Goal: Task Accomplishment & Management: Use online tool/utility

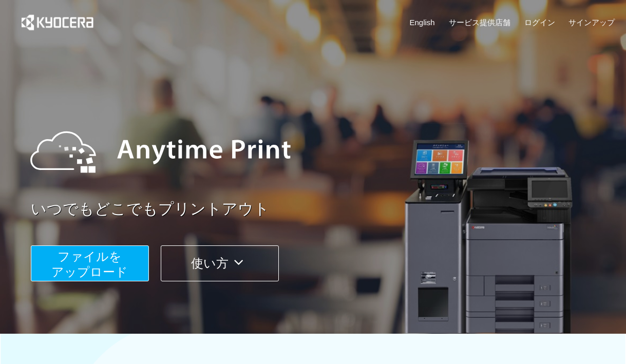
click at [117, 261] on span "ファイルを ​​アップロード" at bounding box center [89, 264] width 77 height 29
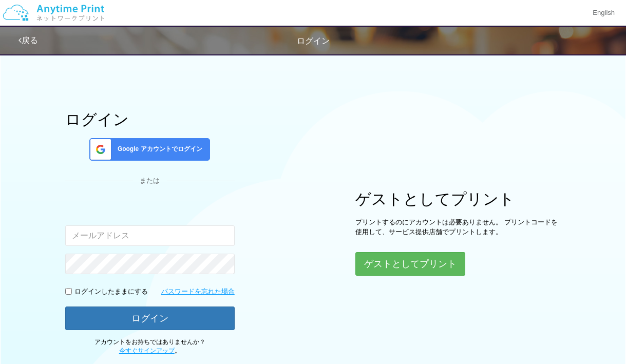
click at [181, 155] on div "Google アカウントでログイン" at bounding box center [149, 149] width 121 height 23
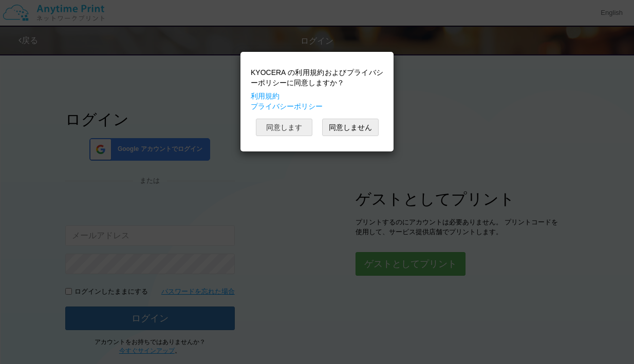
click at [297, 134] on button "同意します" at bounding box center [284, 127] width 57 height 17
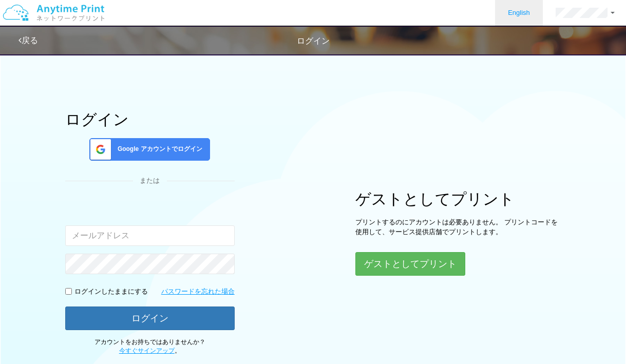
click at [521, 16] on link "English" at bounding box center [519, 13] width 48 height 26
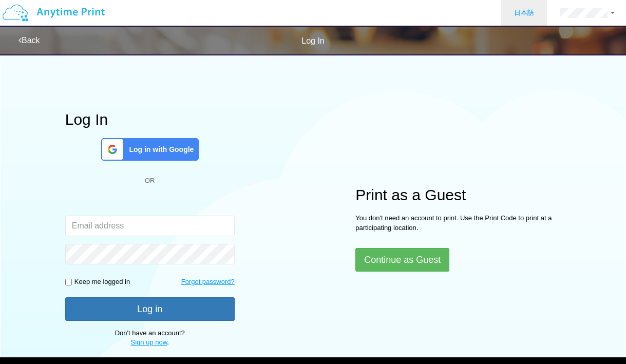
click at [522, 10] on link "日本語" at bounding box center [524, 13] width 46 height 26
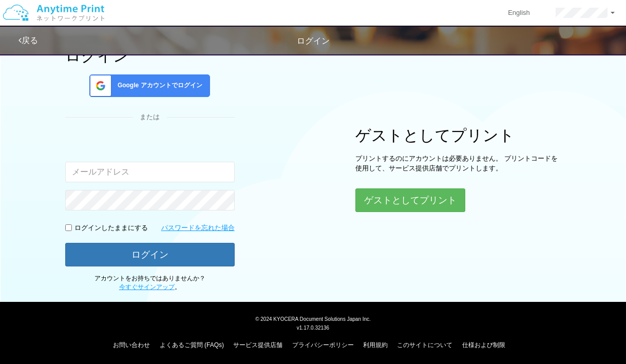
scroll to position [65, 0]
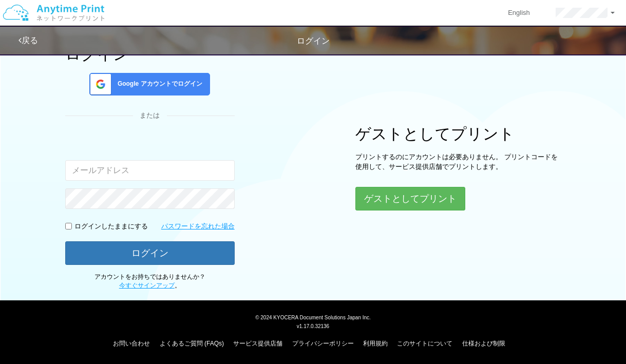
click at [333, 169] on div "ログイン Google アカウントでログイン または 入力されたメールアドレスまたはパスワードが正しくありません。 ログインしたままにする パスワードを忘れた…" at bounding box center [313, 136] width 616 height 307
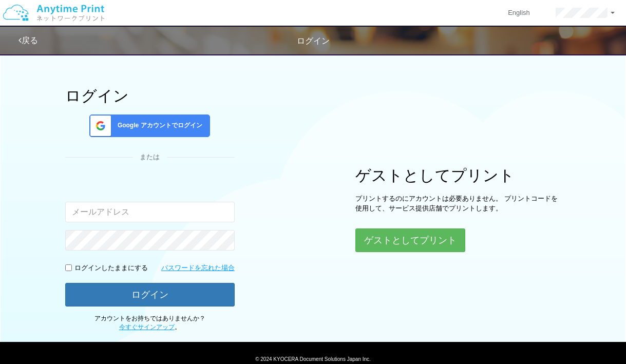
scroll to position [0, 0]
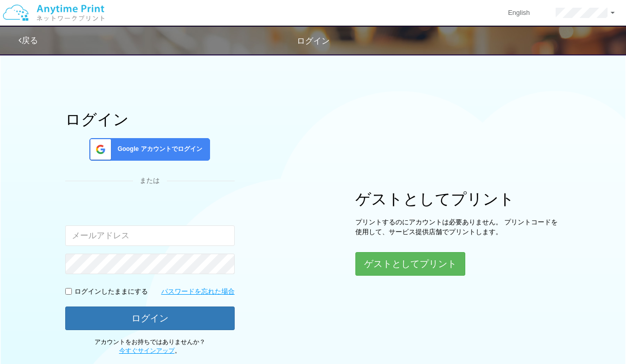
click at [182, 152] on span "Google アカウントでログイン" at bounding box center [158, 149] width 89 height 9
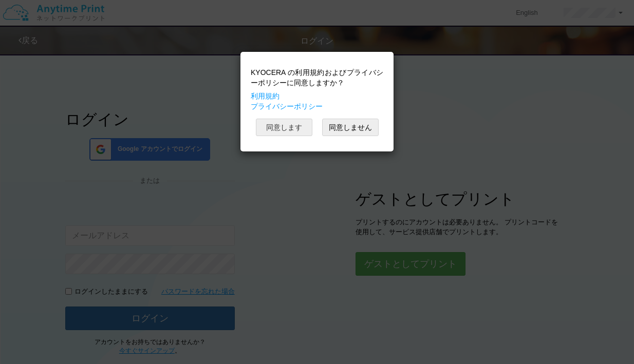
click at [297, 127] on button "同意します" at bounding box center [284, 127] width 57 height 17
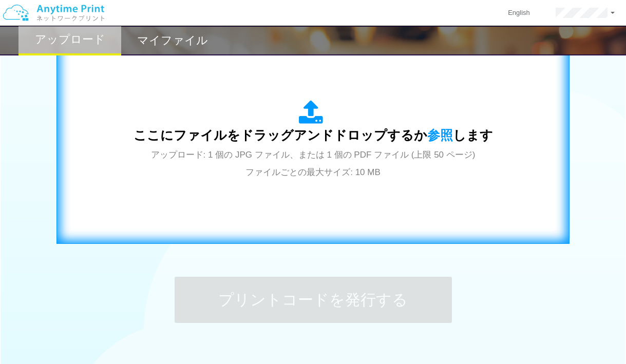
scroll to position [361, 0]
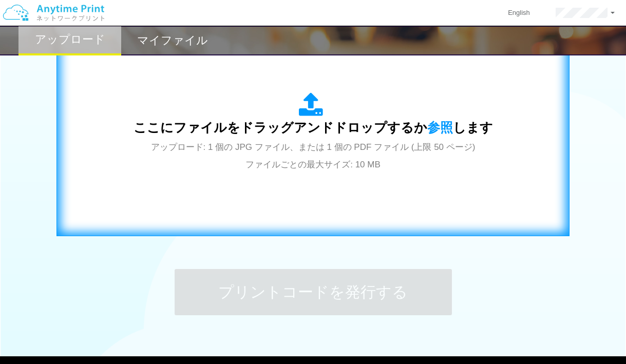
click at [347, 158] on div "ここにファイルをドラッグアンドドロップするか 参照 します アップロード: 1 個の JPG ファイル、または 1 個の PDF ファイル (上限 50 ペー…" at bounding box center [314, 132] width 360 height 80
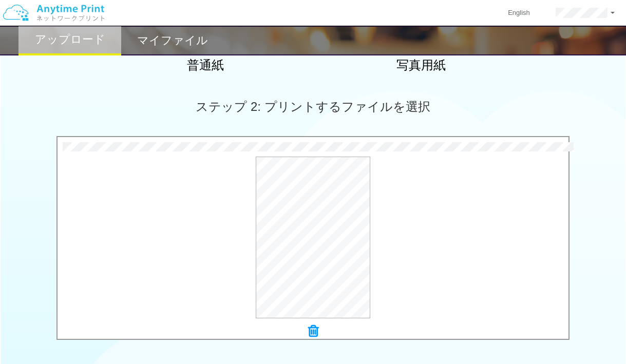
scroll to position [417, 0]
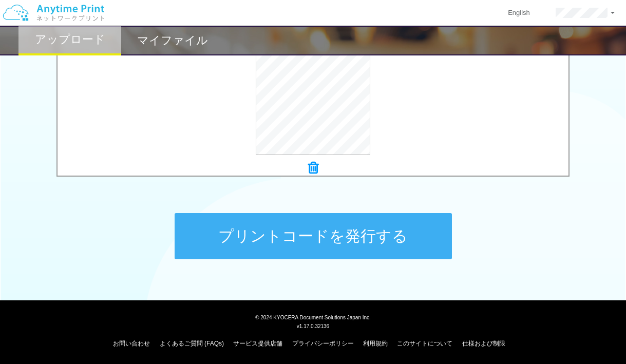
click at [397, 234] on button "プリントコードを発行する" at bounding box center [313, 236] width 277 height 46
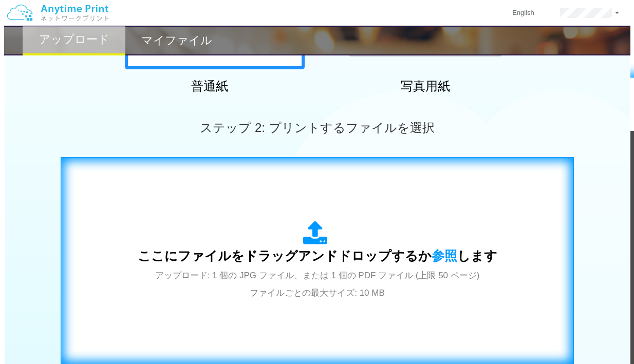
scroll to position [243, 0]
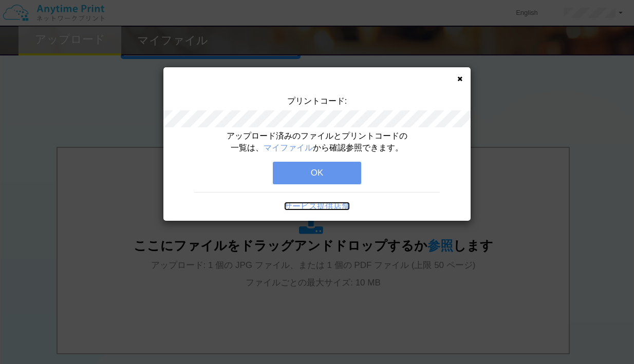
click at [329, 203] on link "サービス提供店舗" at bounding box center [317, 206] width 66 height 9
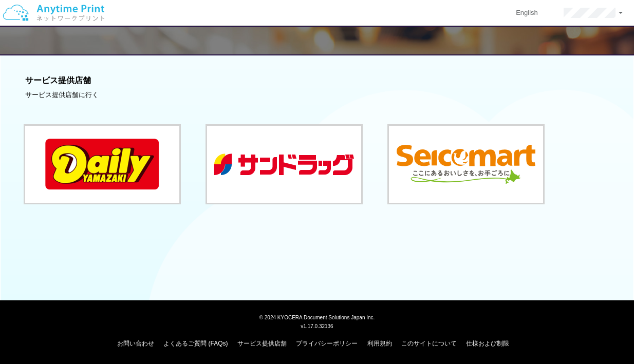
click at [323, 250] on div "戻る サービス提供店舗 サービス提供店舗に行く" at bounding box center [317, 146] width 634 height 292
click at [427, 191] on button at bounding box center [466, 164] width 154 height 77
click at [473, 90] on div "サービス提供店舗に行く" at bounding box center [316, 95] width 583 height 10
